Goal: Transaction & Acquisition: Purchase product/service

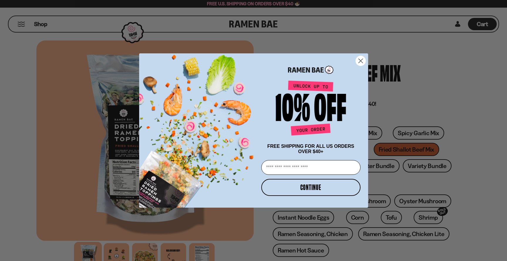
click at [362, 59] on circle "Close dialog" at bounding box center [361, 61] width 10 height 10
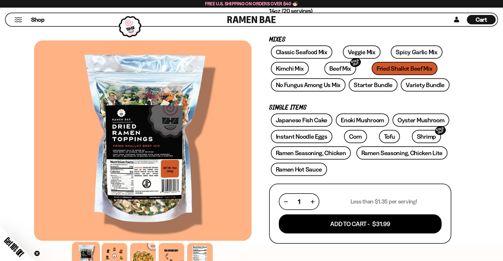
scroll to position [88, 0]
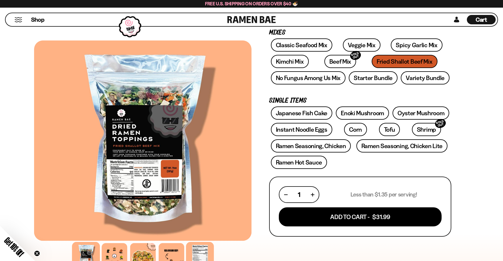
click at [203, 253] on div at bounding box center [200, 256] width 28 height 28
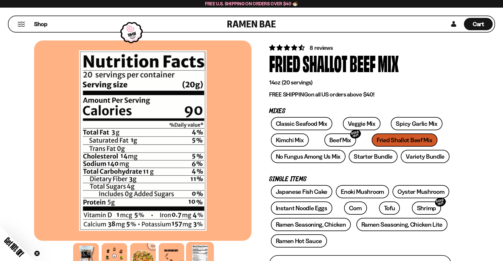
scroll to position [0, 0]
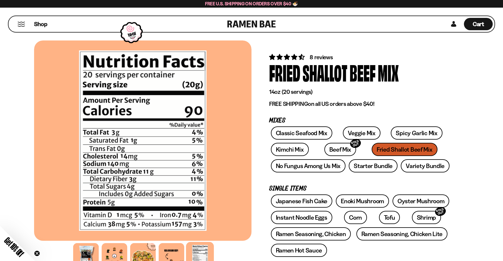
click at [21, 23] on button "Mobile Menu Trigger" at bounding box center [21, 24] width 8 height 5
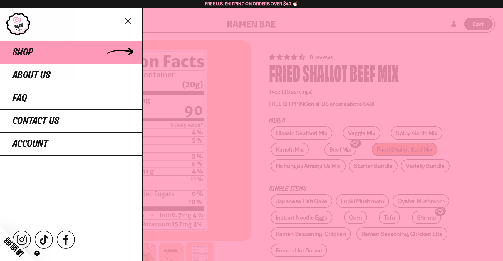
click at [35, 52] on link "Shop" at bounding box center [71, 52] width 142 height 23
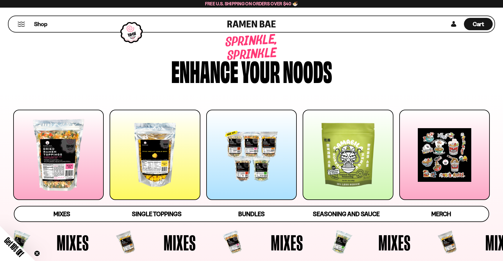
click at [164, 165] on div at bounding box center [155, 155] width 90 height 90
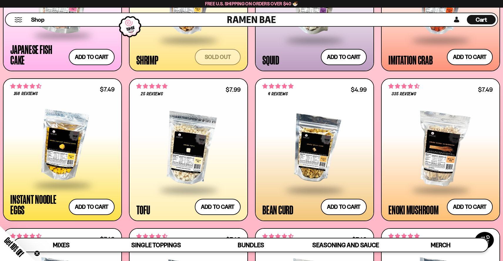
scroll to position [718, 0]
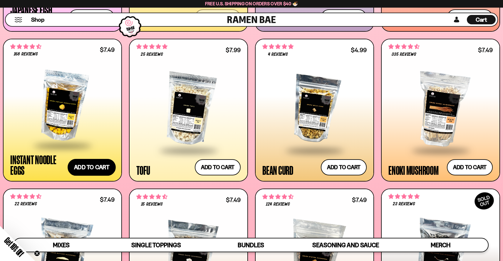
click at [93, 169] on button "Add to cart Add — Regular price $7.49 Regular price Sale price $7.49 Unit price…" at bounding box center [92, 167] width 48 height 17
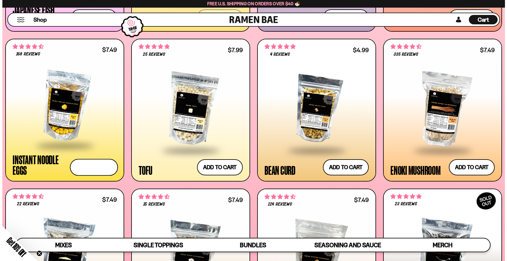
scroll to position [722, 0]
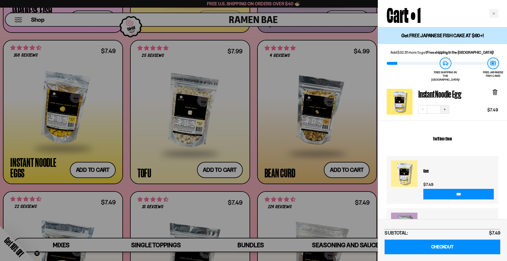
click at [446, 108] on icon "Increase quantity" at bounding box center [445, 110] width 4 height 4
click at [491, 13] on div "Close cart" at bounding box center [494, 13] width 9 height 9
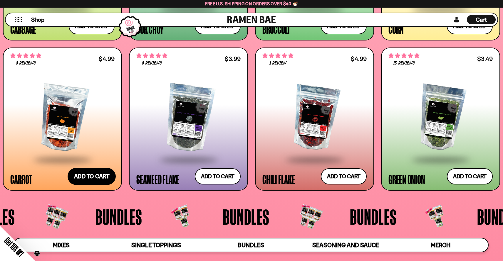
scroll to position [1188, 0]
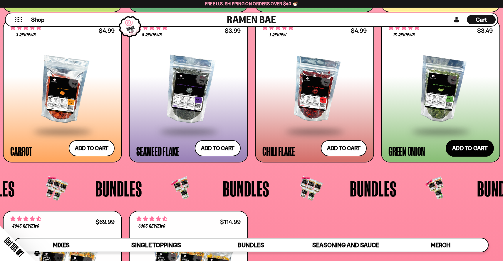
click at [473, 152] on button "Add to cart Add — Regular price $3.49 Regular price Sale price $3.49 Unit price…" at bounding box center [470, 148] width 48 height 17
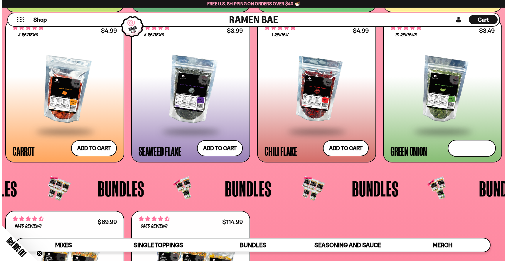
scroll to position [1196, 0]
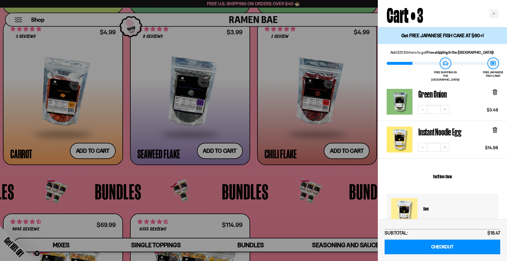
click at [89, 151] on div at bounding box center [253, 130] width 507 height 261
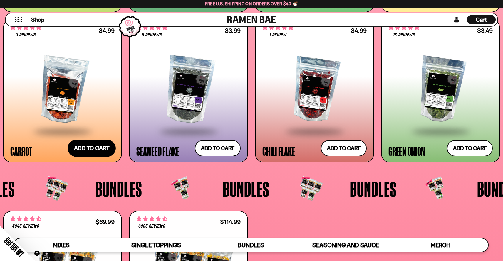
click at [95, 153] on button "Add to cart Add — Regular price $4.99 Regular price Sale price $4.99 Unit price…" at bounding box center [92, 148] width 48 height 17
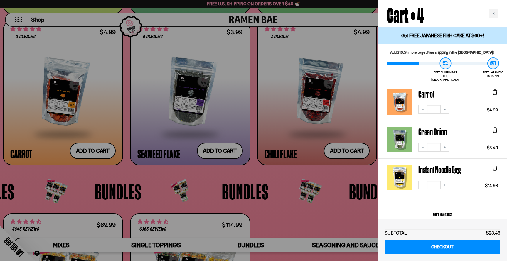
click at [275, 184] on div at bounding box center [253, 130] width 507 height 261
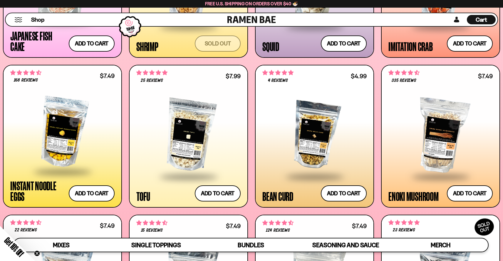
scroll to position [689, 0]
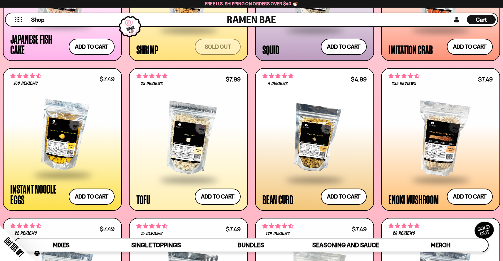
click at [315, 135] on div at bounding box center [314, 139] width 104 height 82
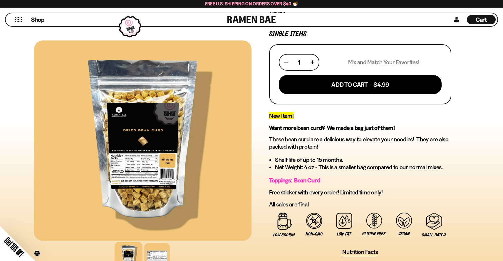
scroll to position [88, 0]
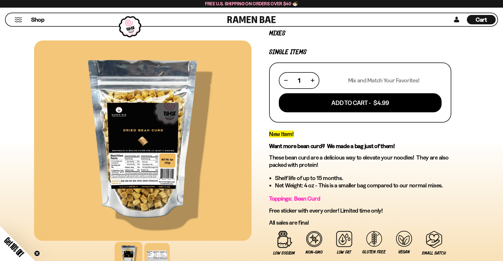
click at [23, 21] on div "Shop" at bounding box center [117, 19] width 220 height 13
click at [17, 20] on button "Mobile Menu Trigger" at bounding box center [18, 19] width 8 height 5
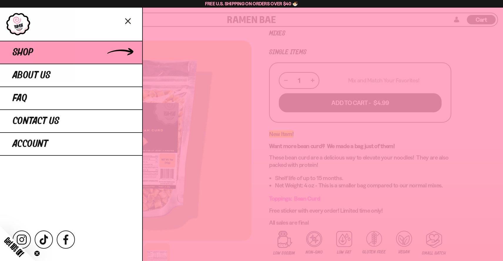
click at [36, 53] on link "Shop" at bounding box center [71, 52] width 142 height 23
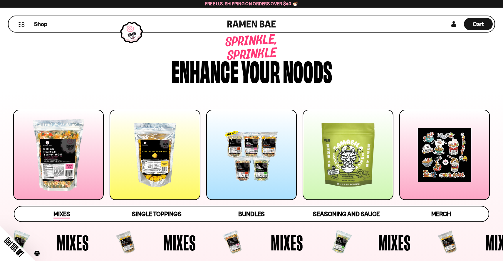
click at [60, 216] on span "Mixes" at bounding box center [61, 215] width 17 height 8
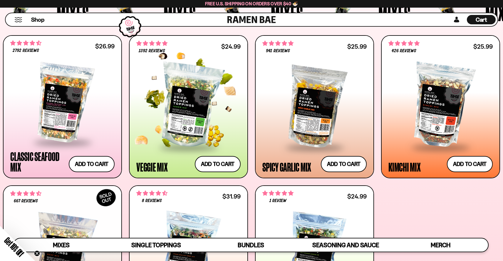
scroll to position [200, 0]
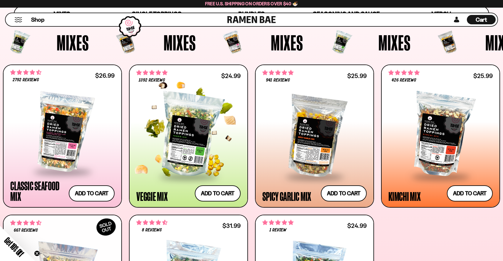
click at [191, 136] on div at bounding box center [188, 135] width 104 height 82
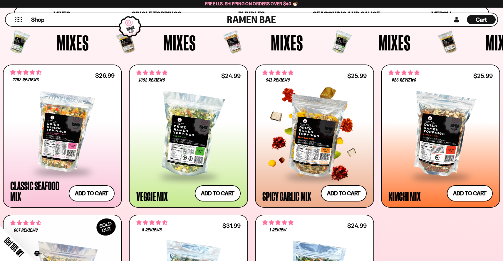
click at [319, 134] on div at bounding box center [314, 135] width 104 height 82
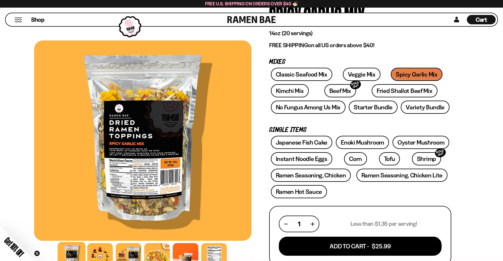
scroll to position [29, 0]
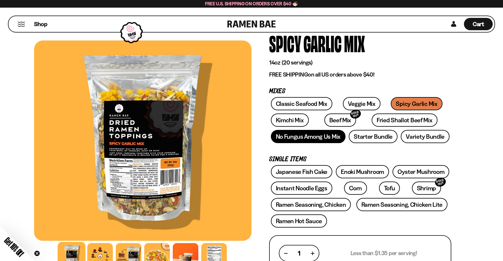
click at [308, 137] on link "No Fungus Among Us Mix" at bounding box center [308, 136] width 75 height 13
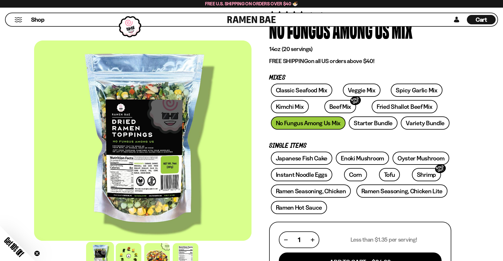
scroll to position [29, 0]
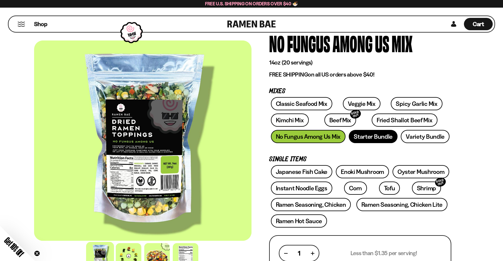
click at [369, 136] on link "Starter Bundle" at bounding box center [373, 136] width 49 height 13
